Goal: Task Accomplishment & Management: Use online tool/utility

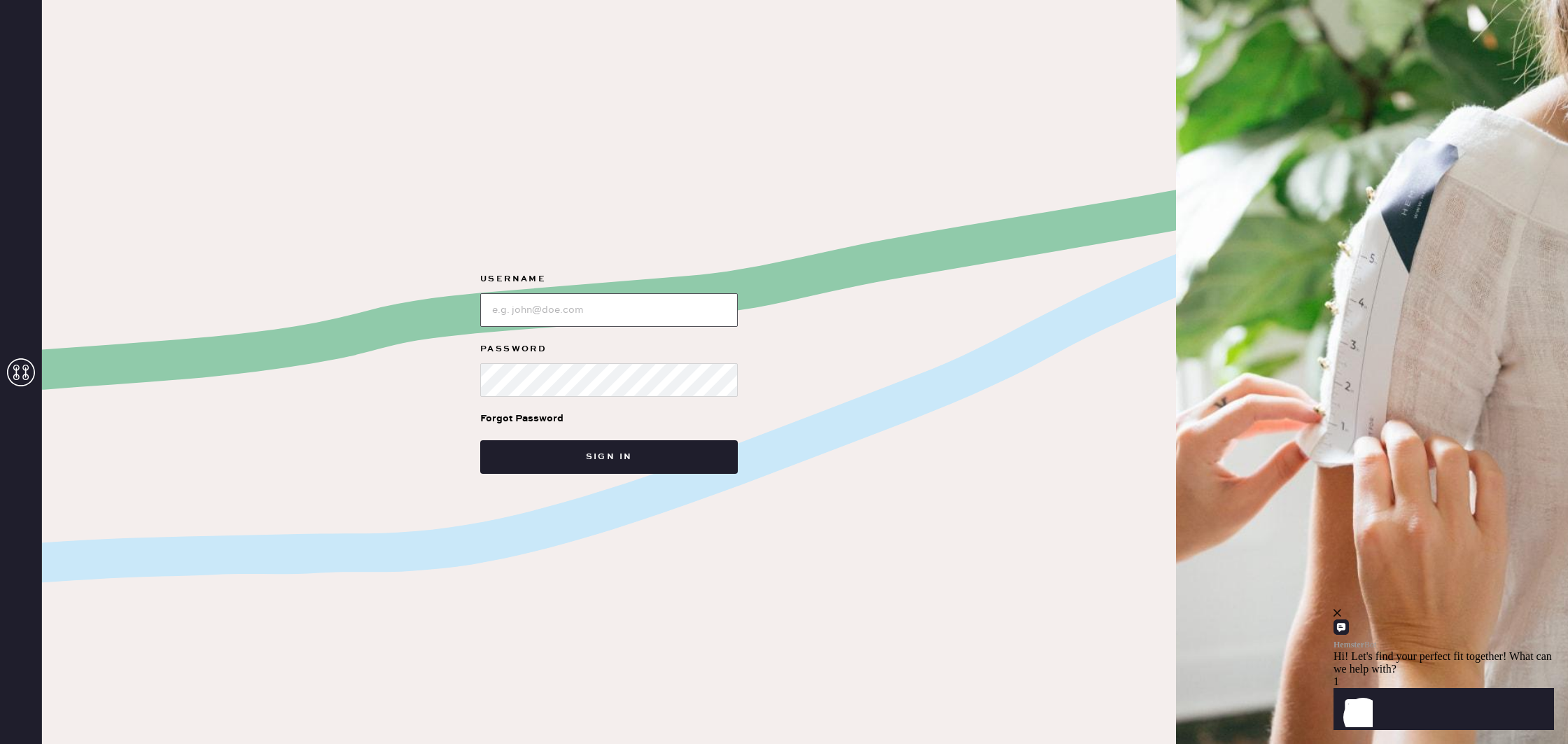
click at [578, 311] on input "loginName" at bounding box center [609, 310] width 257 height 33
type input "reformationportland"
click at [643, 450] on button "Sign in" at bounding box center [609, 457] width 257 height 33
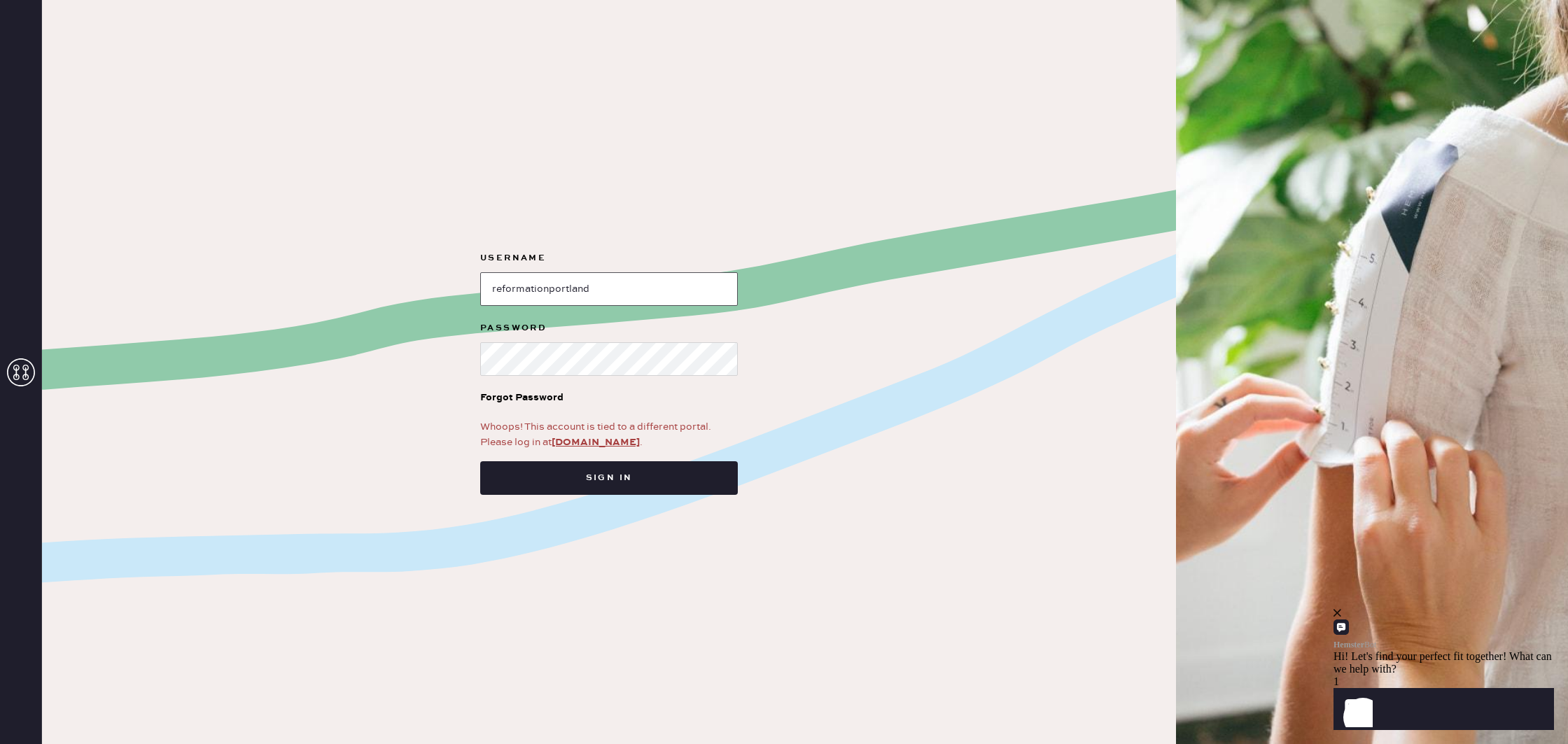
click at [620, 275] on input "loginName" at bounding box center [609, 289] width 257 height 33
click at [632, 479] on button "Sign in" at bounding box center [609, 478] width 257 height 33
drag, startPoint x: 719, startPoint y: 404, endPoint x: 683, endPoint y: 441, distance: 51.6
click at [719, 404] on div "Forgot Password" at bounding box center [609, 398] width 257 height 43
click at [609, 441] on link "app.hemster.co" at bounding box center [596, 442] width 88 height 12
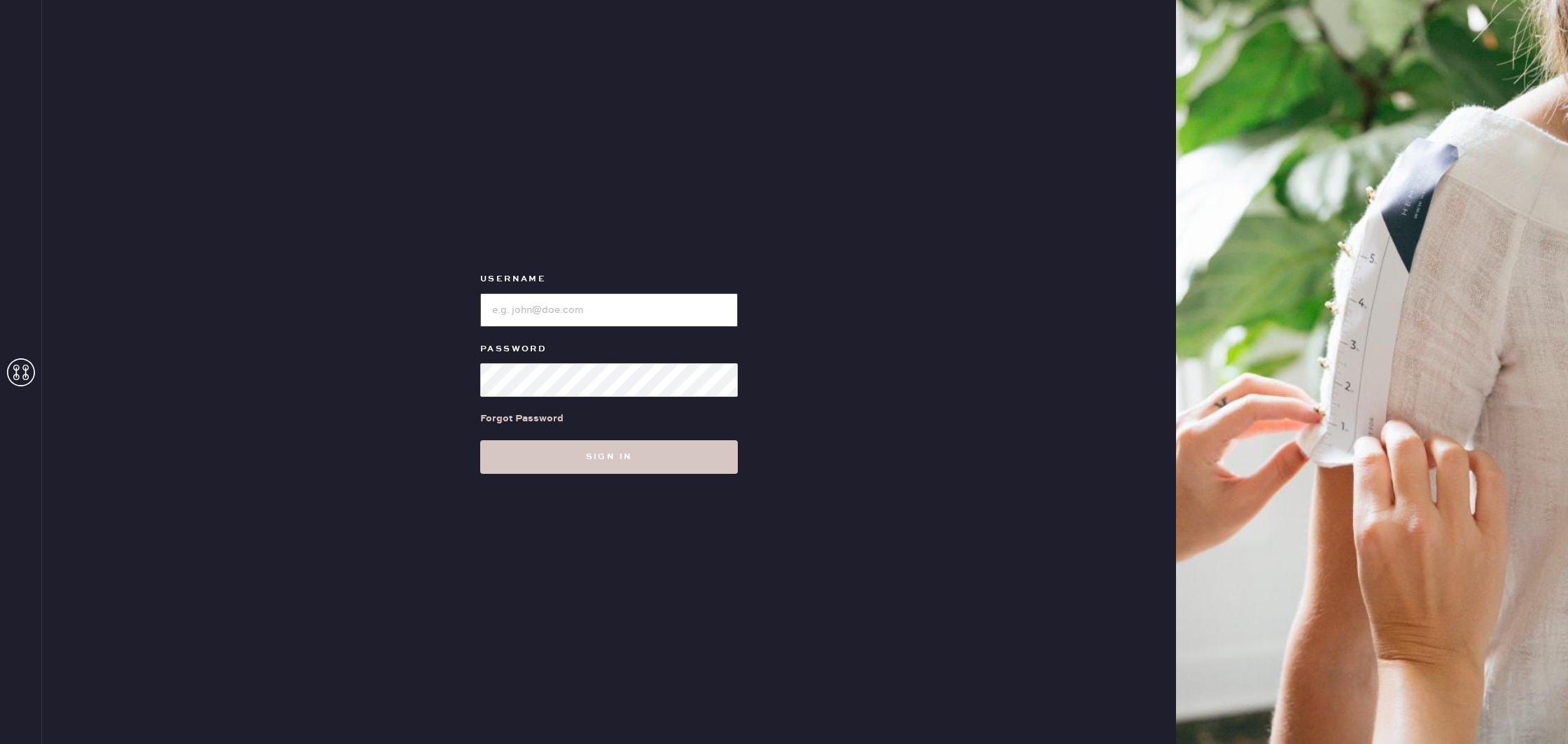
type input "reformationportland"
click at [573, 310] on input "loginName" at bounding box center [609, 310] width 257 height 33
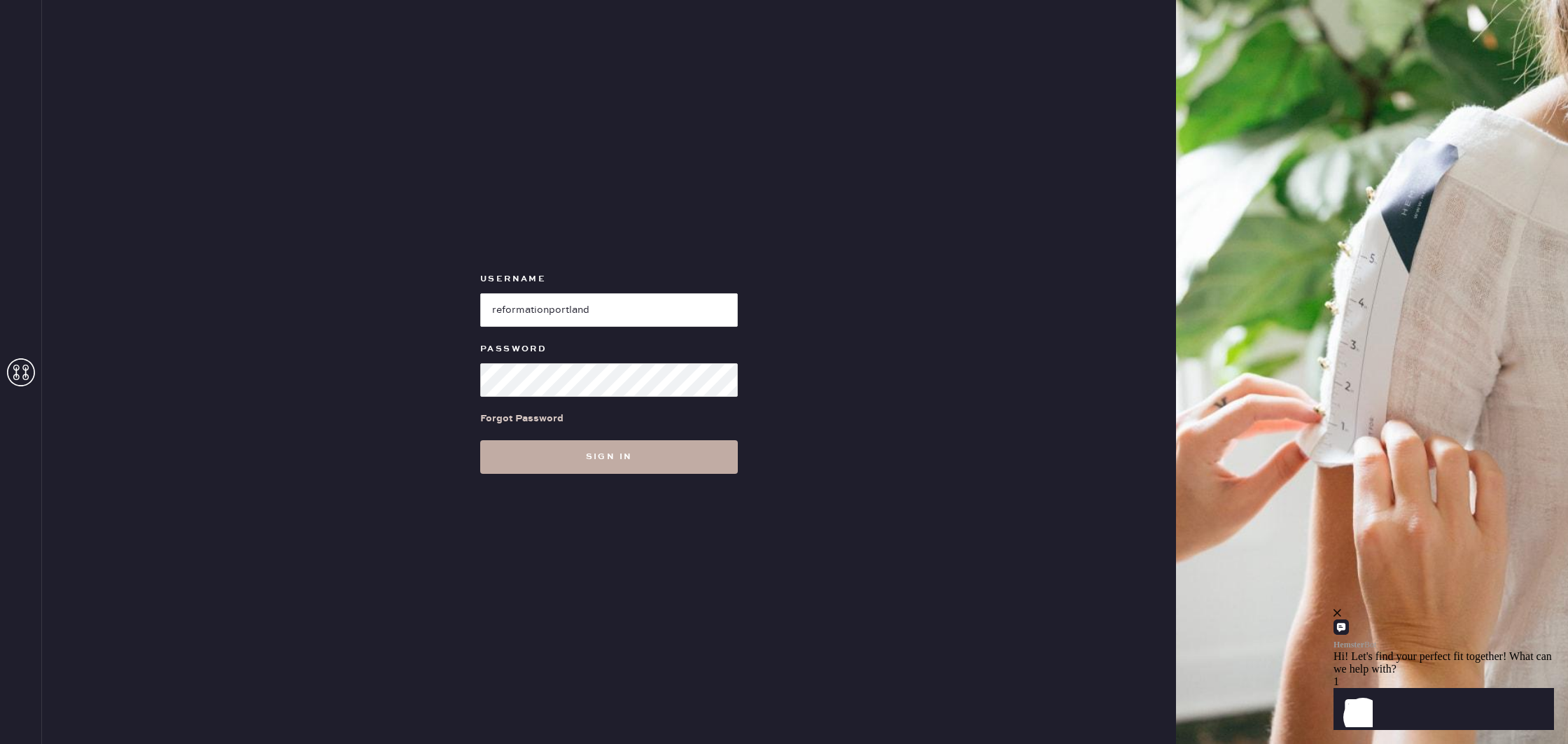
drag, startPoint x: 638, startPoint y: 457, endPoint x: 624, endPoint y: 449, distance: 16.1
click at [638, 457] on button "Sign in" at bounding box center [609, 457] width 257 height 33
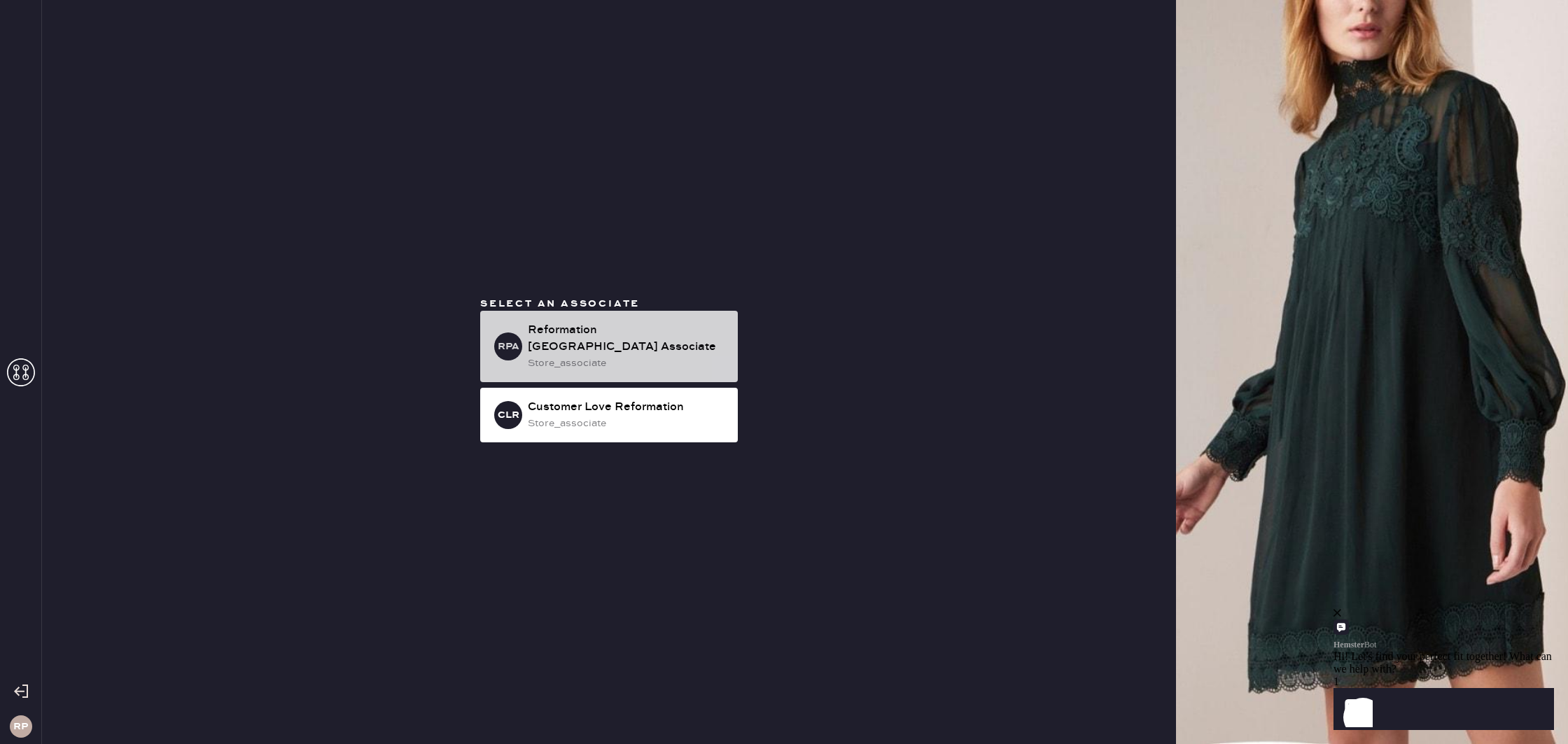
click at [695, 339] on div "Reformation [GEOGRAPHIC_DATA] Associate" at bounding box center [627, 338] width 199 height 33
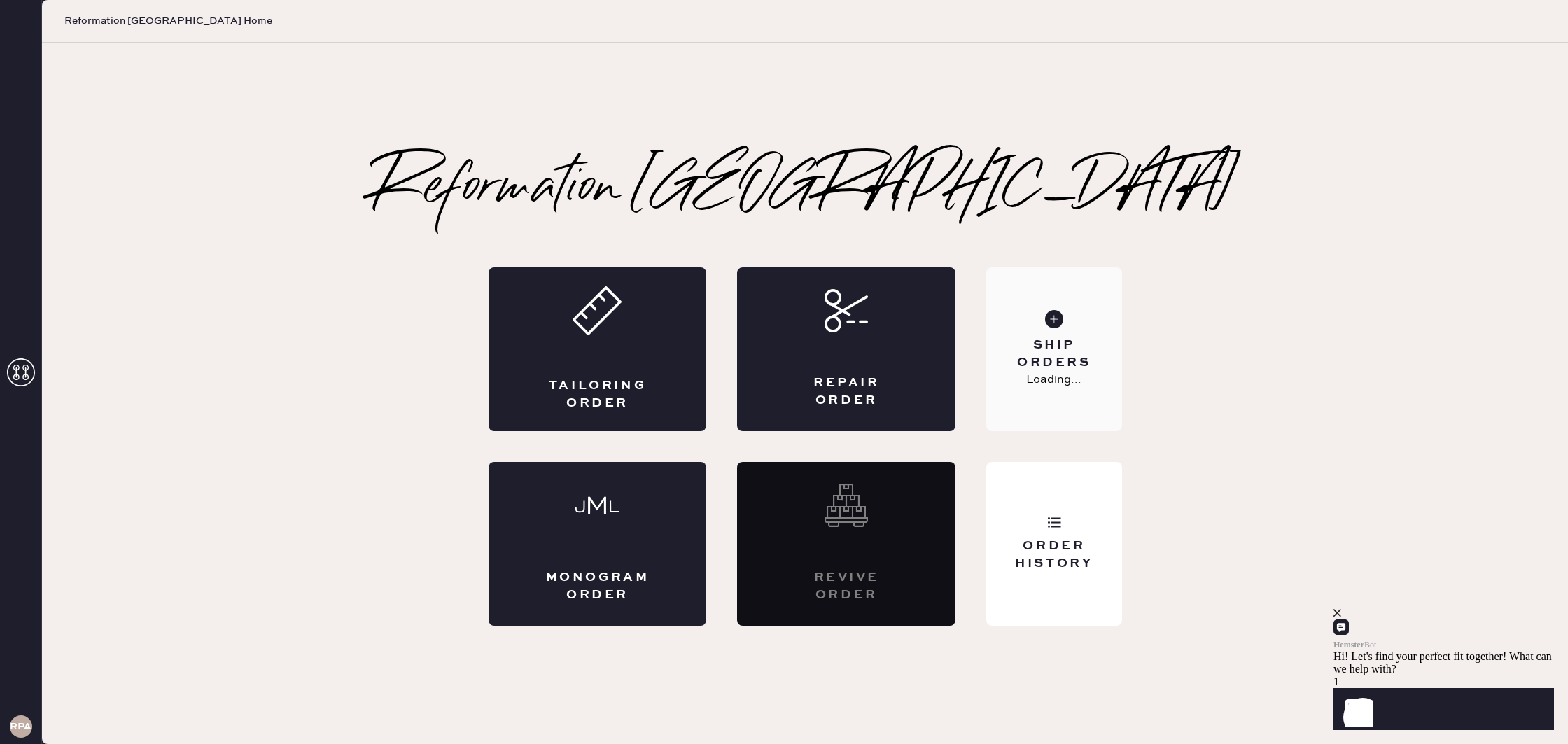
click at [1066, 347] on div "Ship Orders" at bounding box center [1054, 354] width 113 height 35
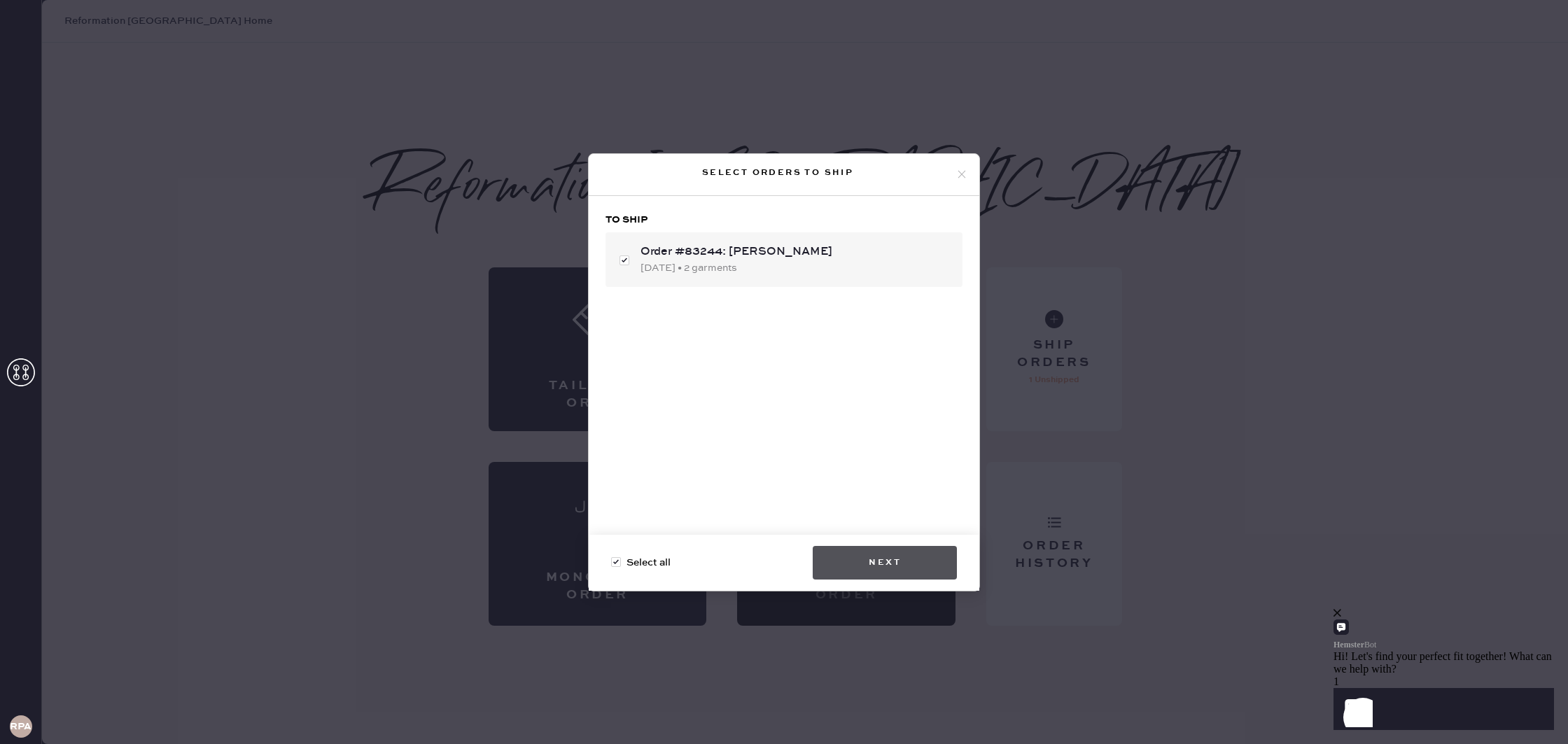
click at [867, 559] on button "Next" at bounding box center [884, 563] width 144 height 33
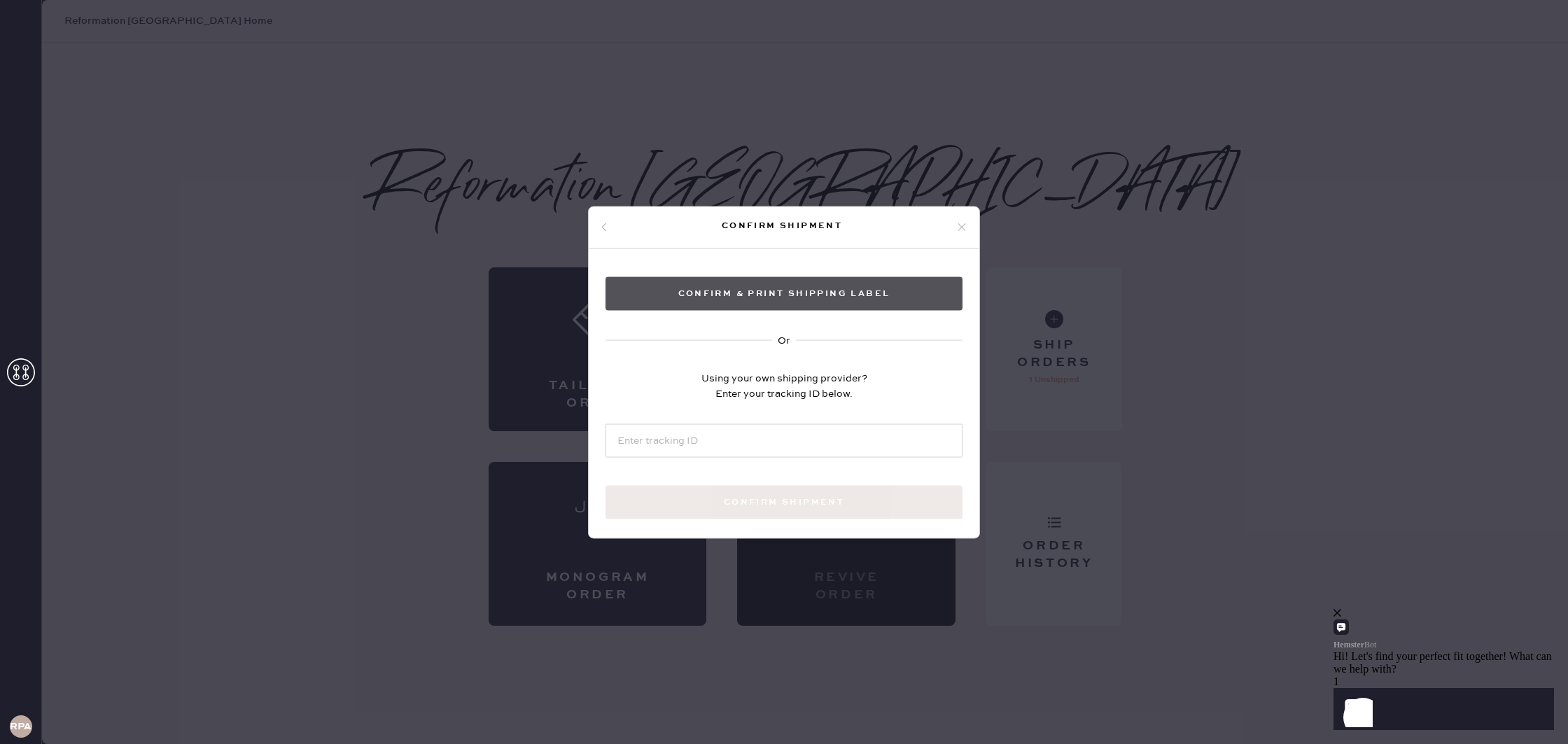
click at [824, 291] on button "Confirm & Print shipping label" at bounding box center [784, 293] width 357 height 33
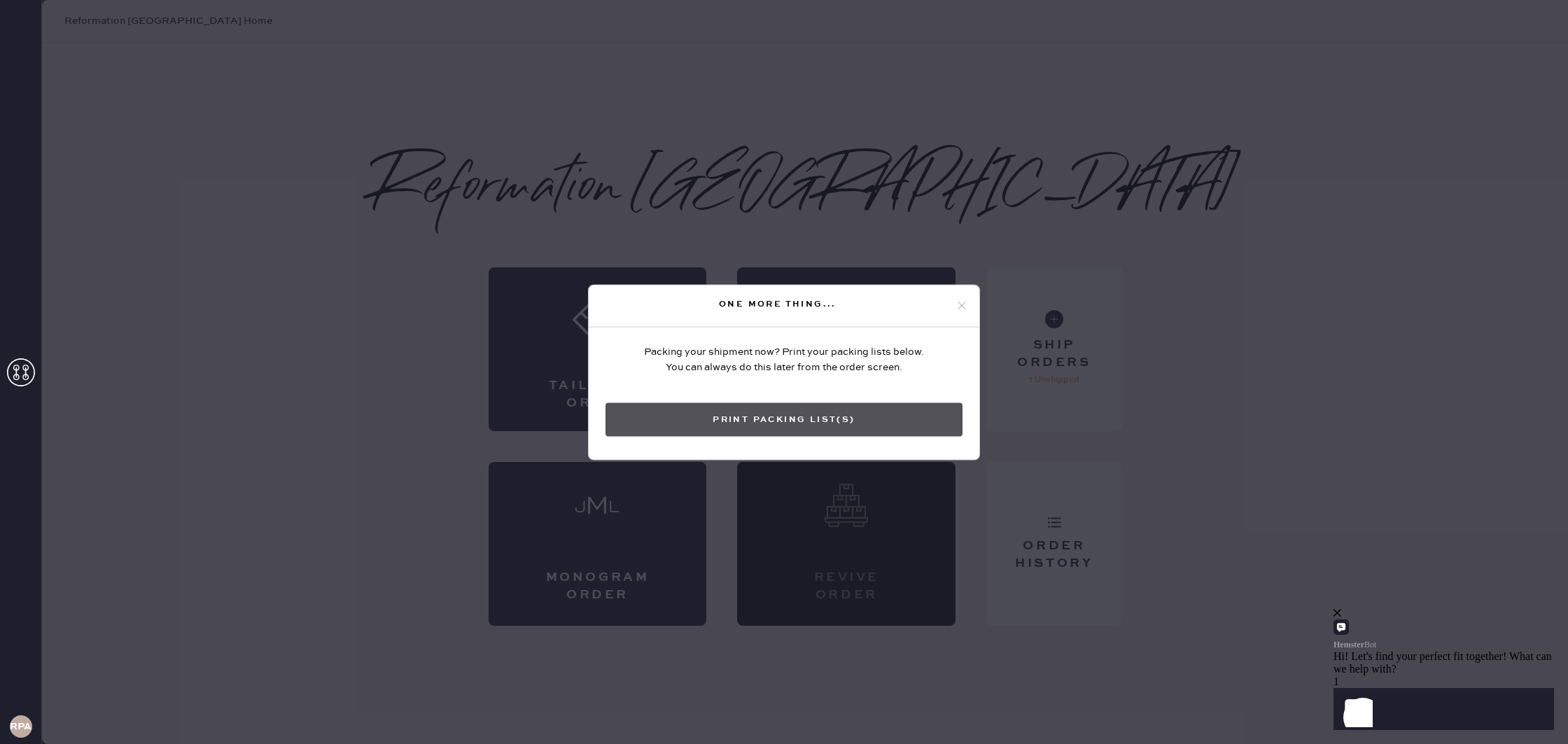
click at [781, 417] on button "Print Packing List(s)" at bounding box center [784, 419] width 357 height 33
